Goal: Obtain resource: Download file/media

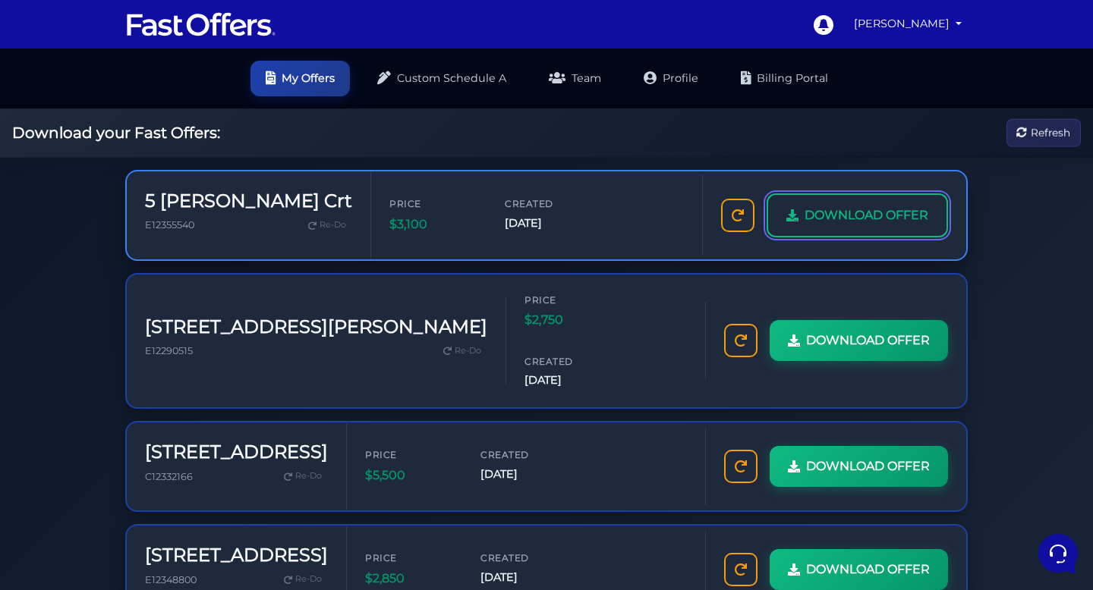
click at [804, 225] on span "DOWNLOAD OFFER" at bounding box center [866, 216] width 124 height 20
